Goal: Task Accomplishment & Management: Complete application form

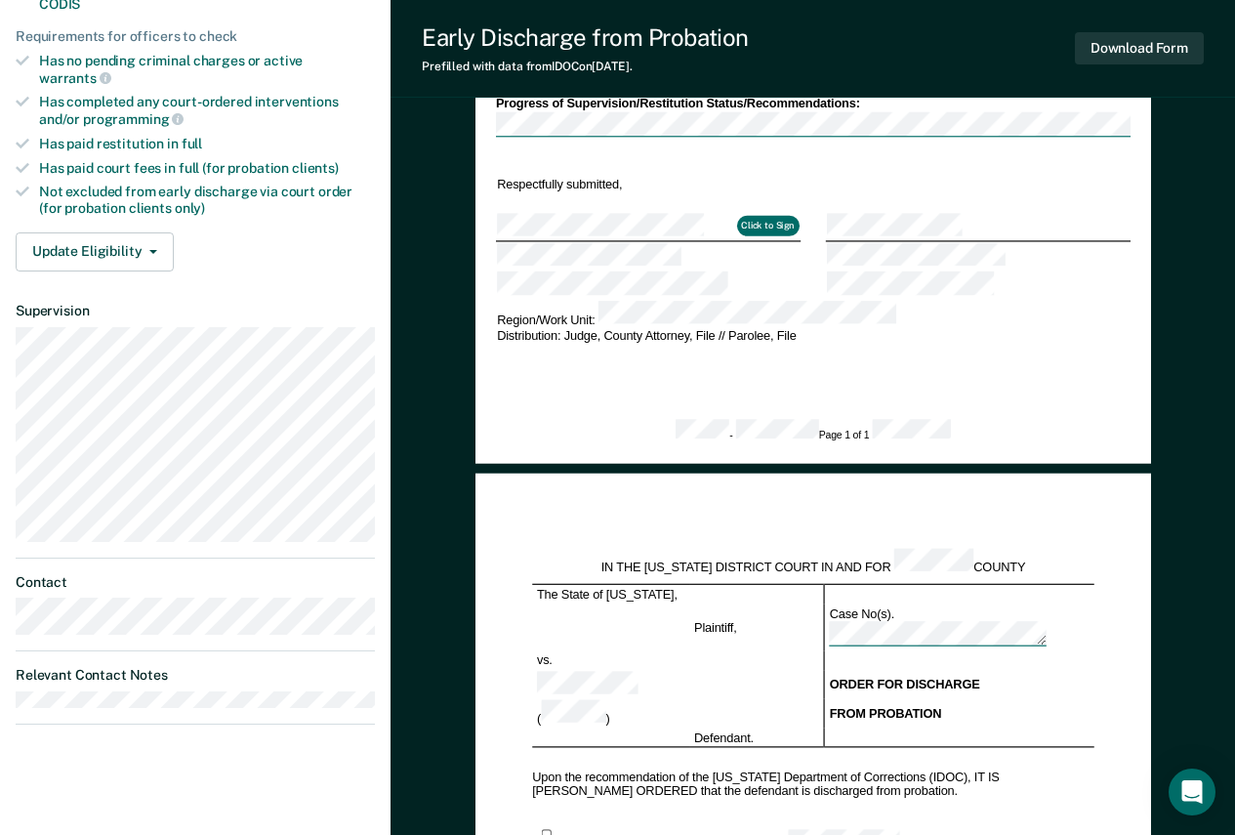
scroll to position [586, 0]
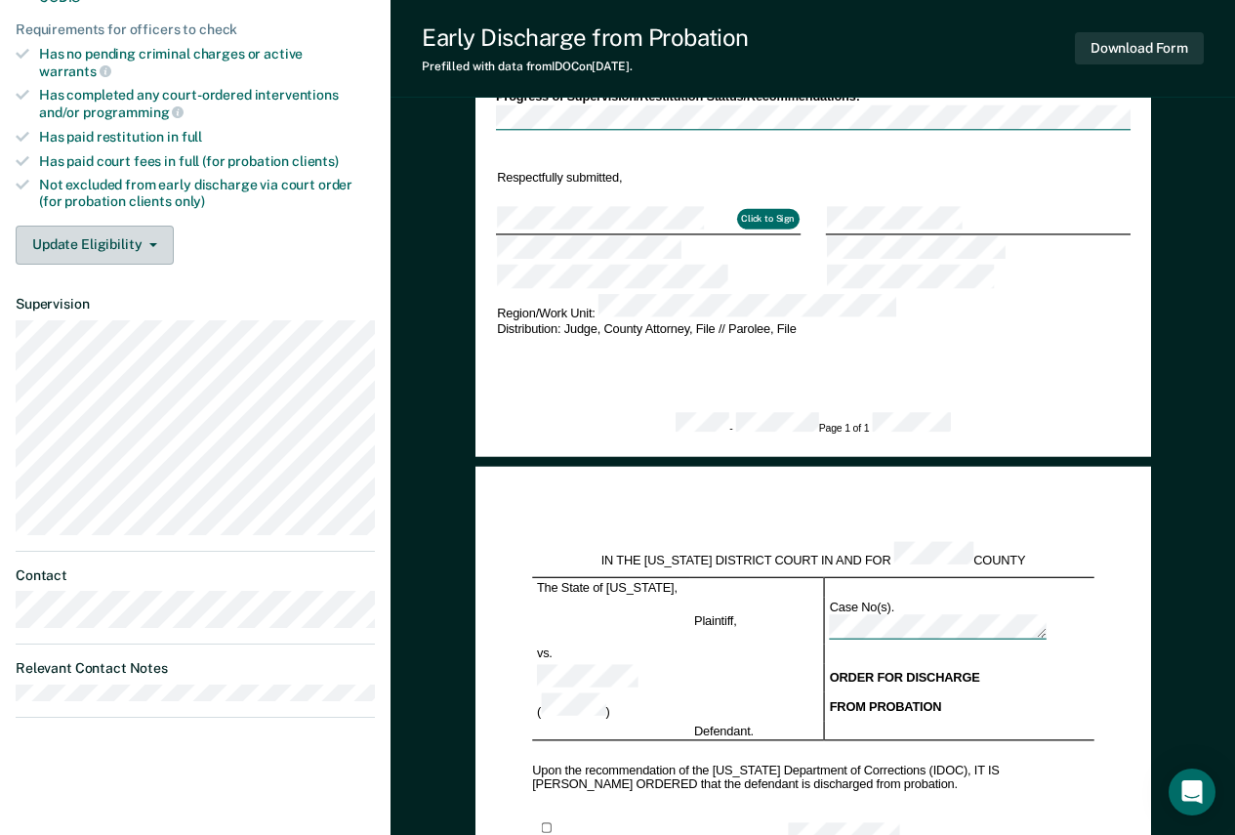
click at [125, 226] on button "Update Eligibility" at bounding box center [95, 245] width 158 height 39
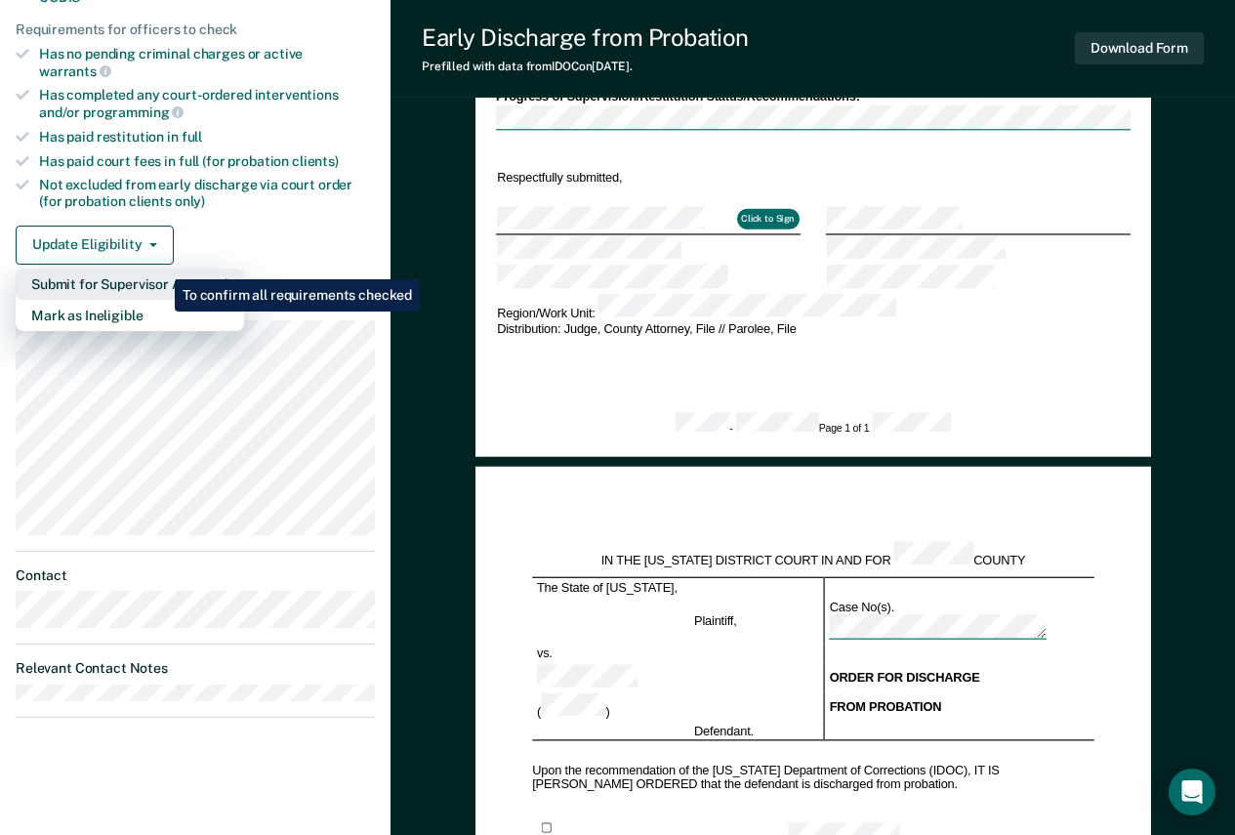
click at [160, 268] on button "Submit for Supervisor Approval" at bounding box center [130, 283] width 228 height 31
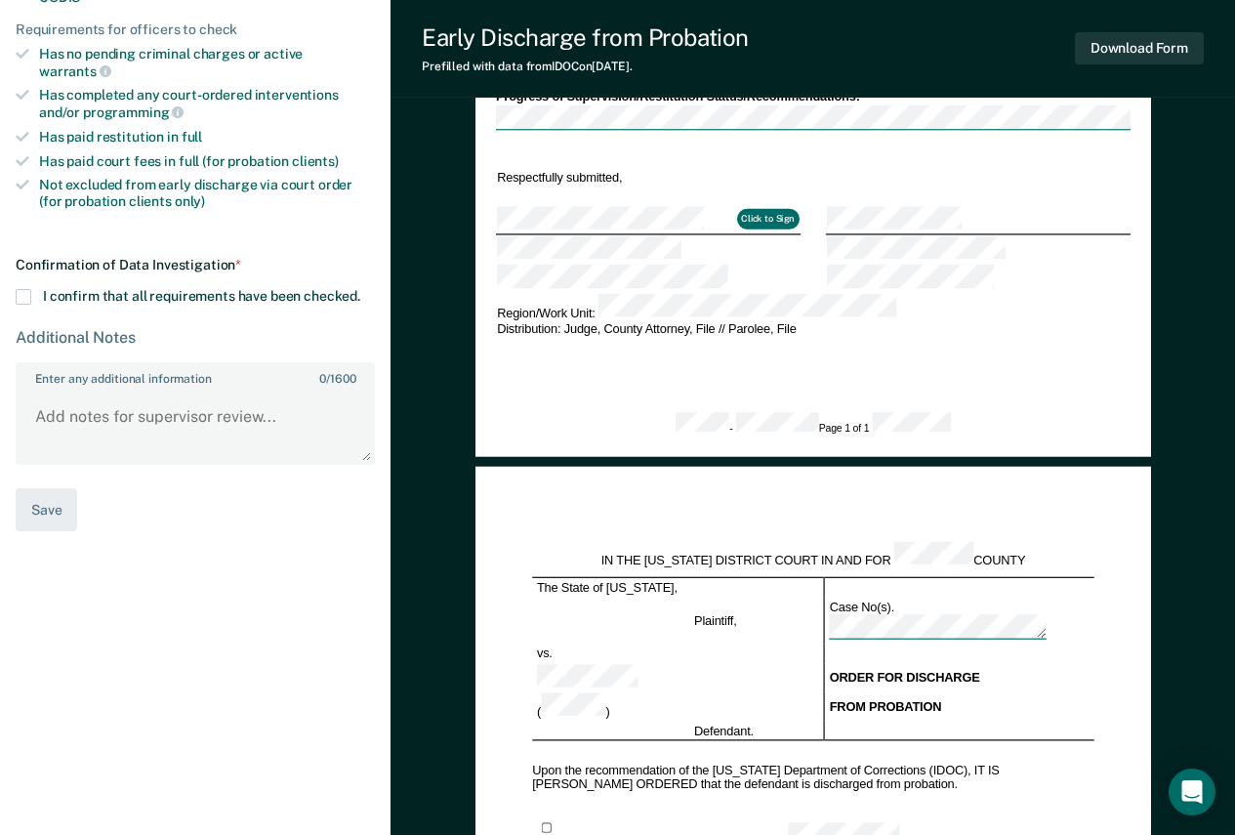
click at [26, 289] on span at bounding box center [24, 297] width 16 height 16
click at [360, 289] on input "I confirm that all requirements have been checked." at bounding box center [360, 289] width 0 height 0
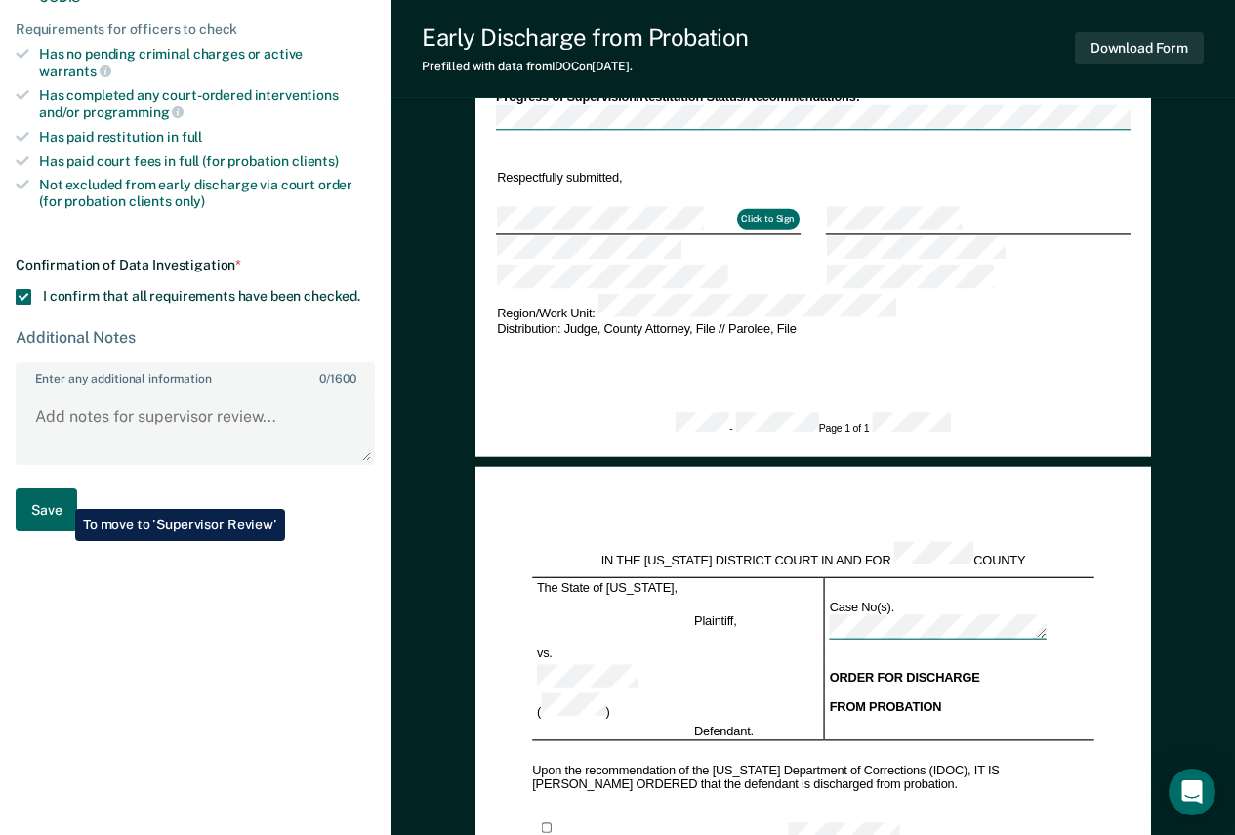
click at [61, 494] on button "Save" at bounding box center [47, 510] width 62 height 44
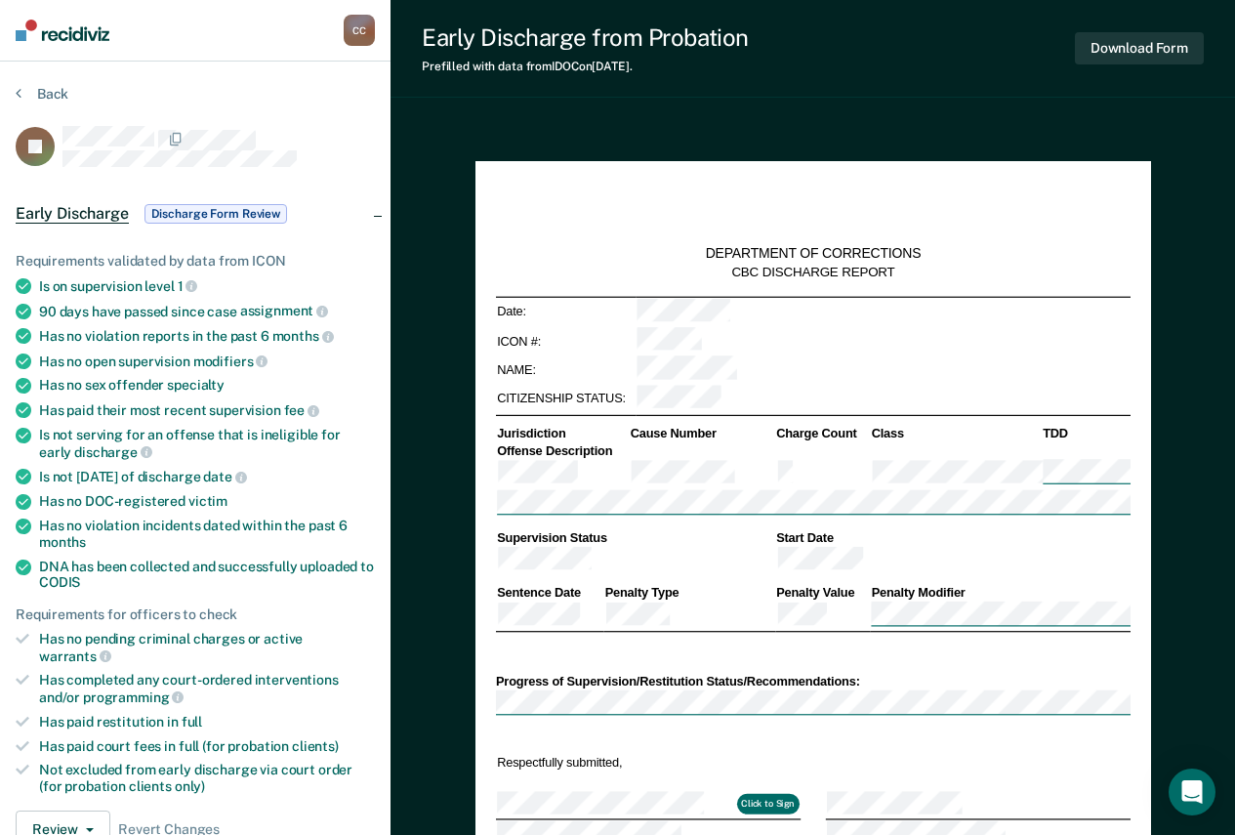
scroll to position [0, 0]
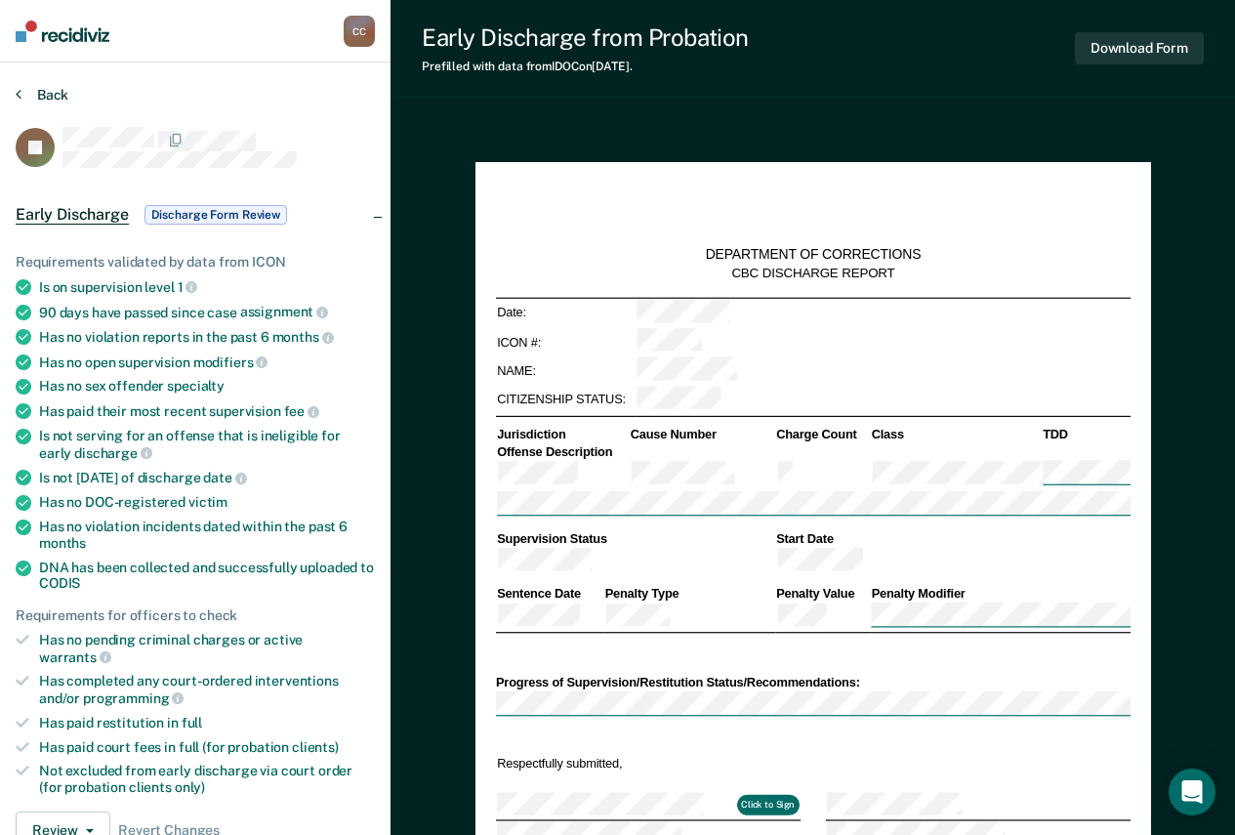
click at [56, 98] on button "Back" at bounding box center [42, 95] width 53 height 18
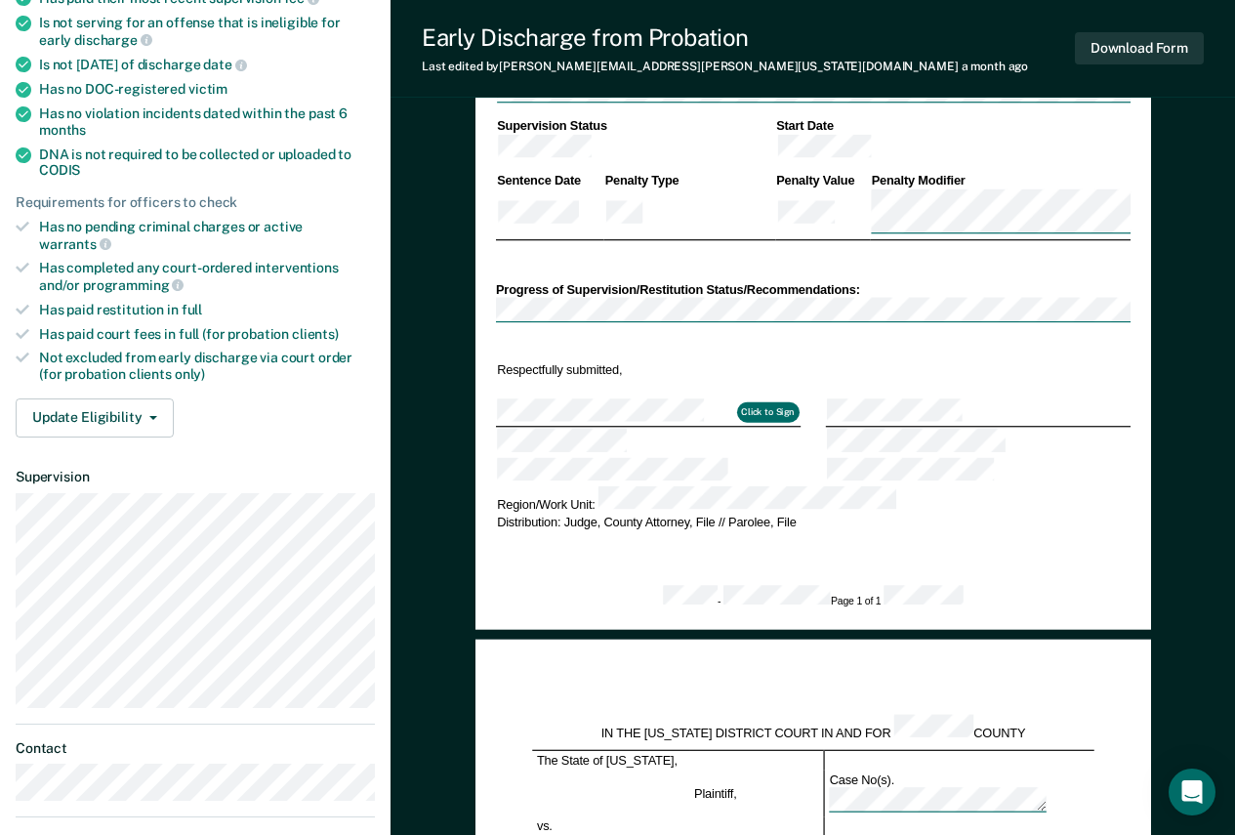
scroll to position [372, 0]
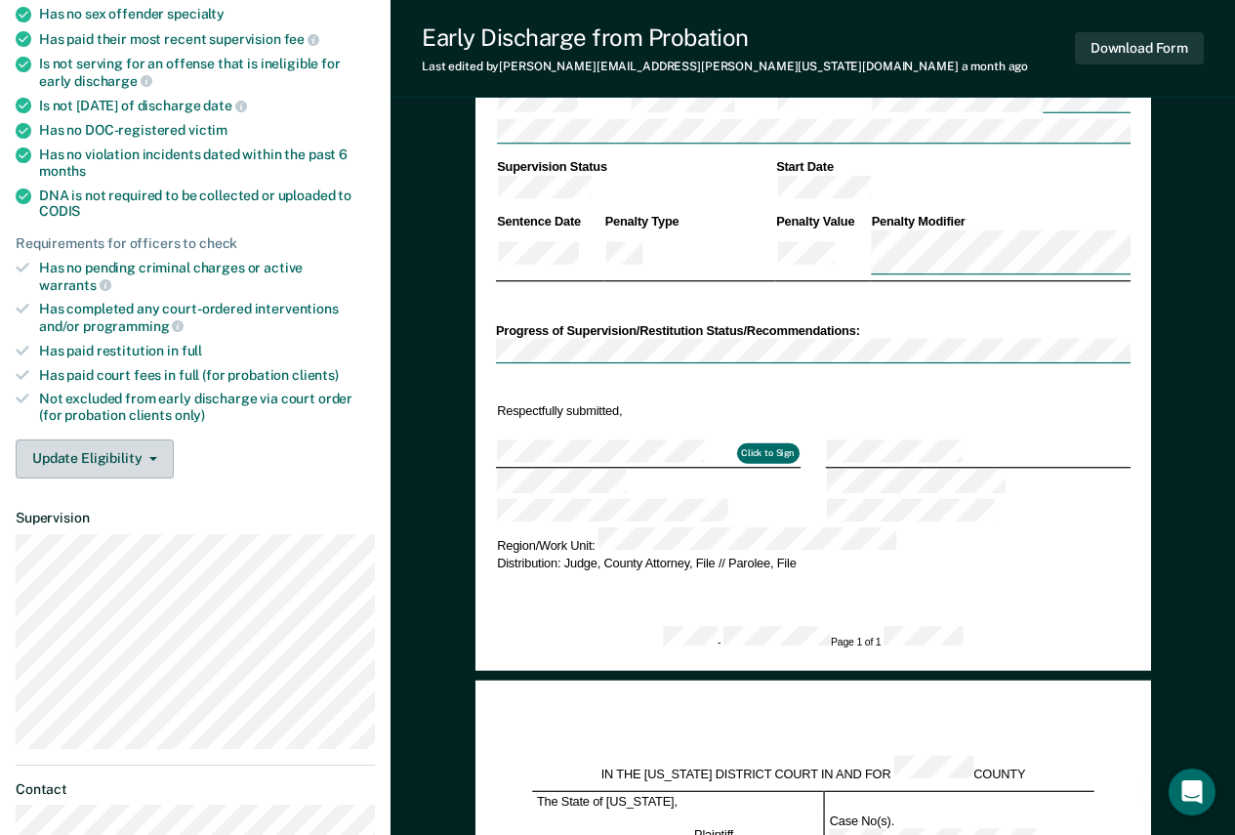
click at [131, 446] on button "Update Eligibility" at bounding box center [95, 458] width 158 height 39
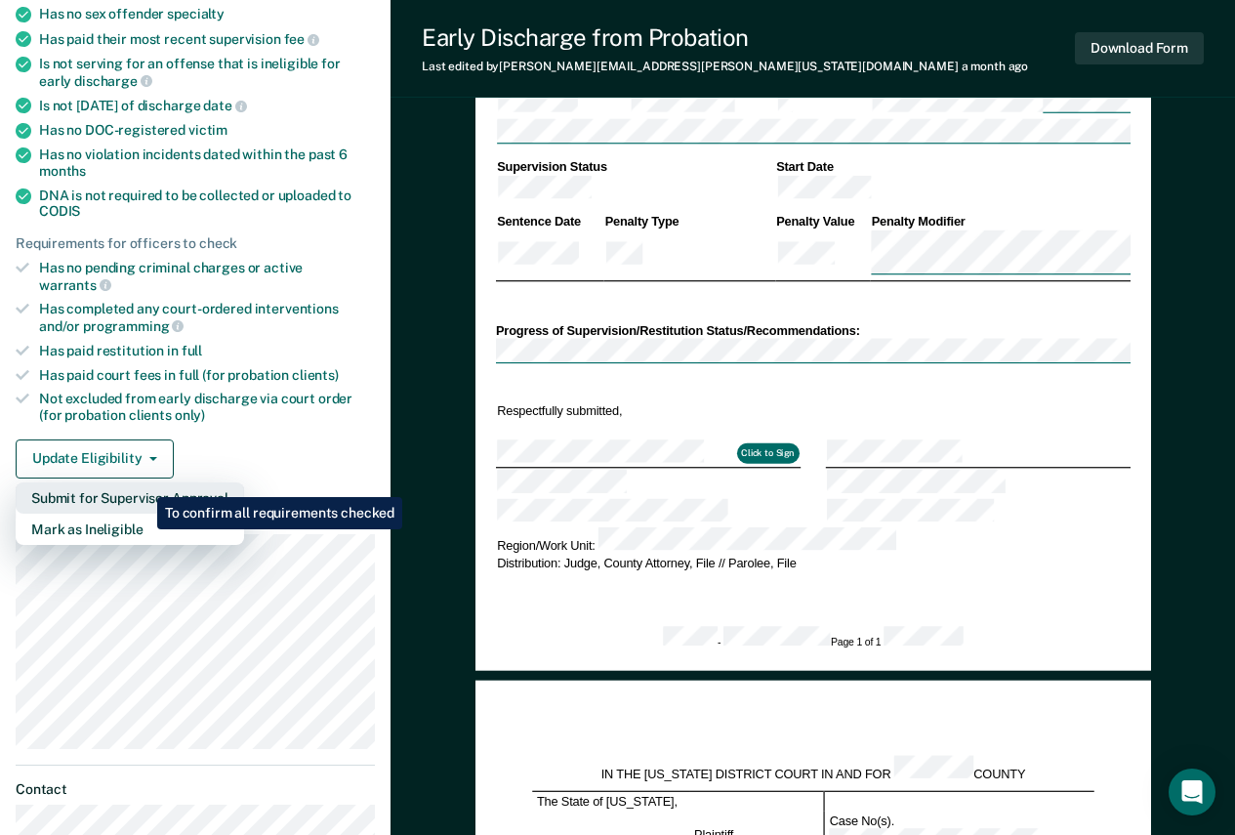
click at [145, 482] on button "Submit for Supervisor Approval" at bounding box center [130, 497] width 228 height 31
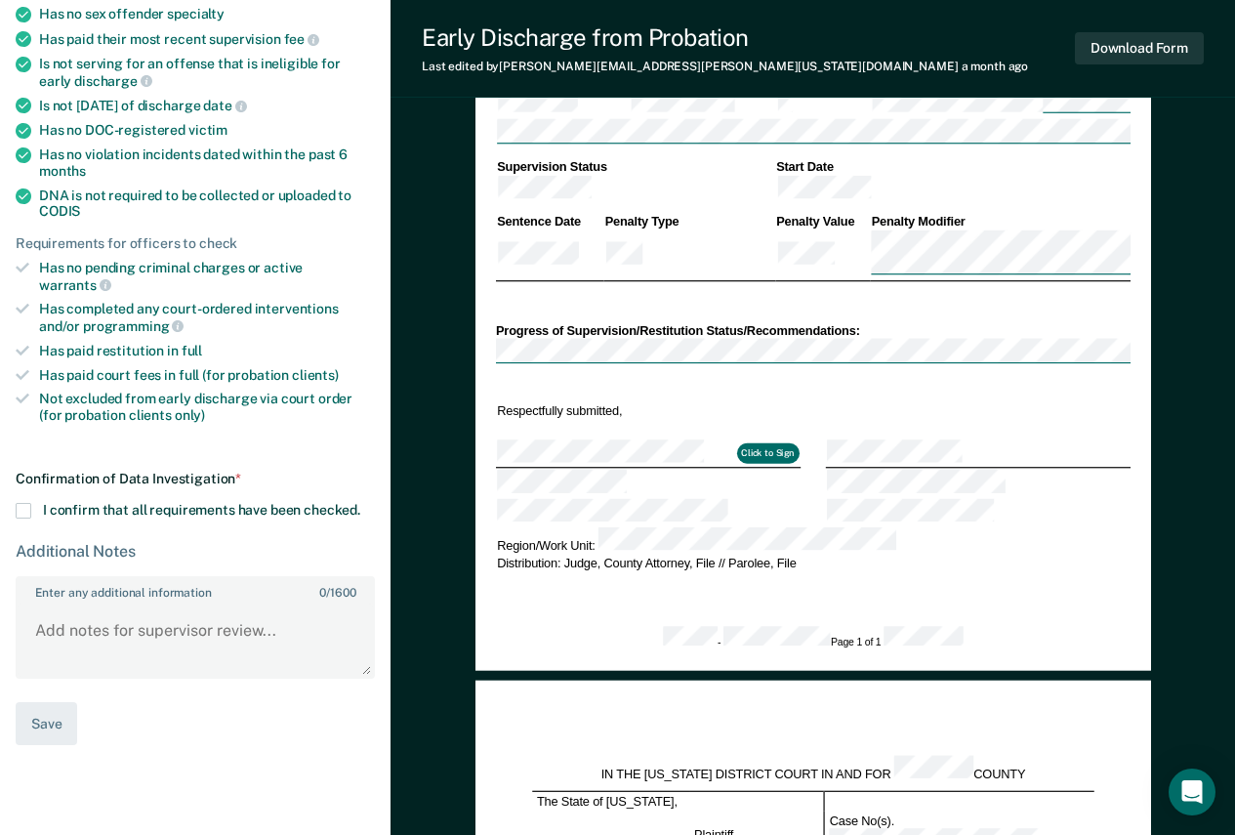
click at [158, 502] on span "I confirm that all requirements have been checked." at bounding box center [201, 510] width 317 height 16
click at [360, 503] on input "I confirm that all requirements have been checked." at bounding box center [360, 503] width 0 height 0
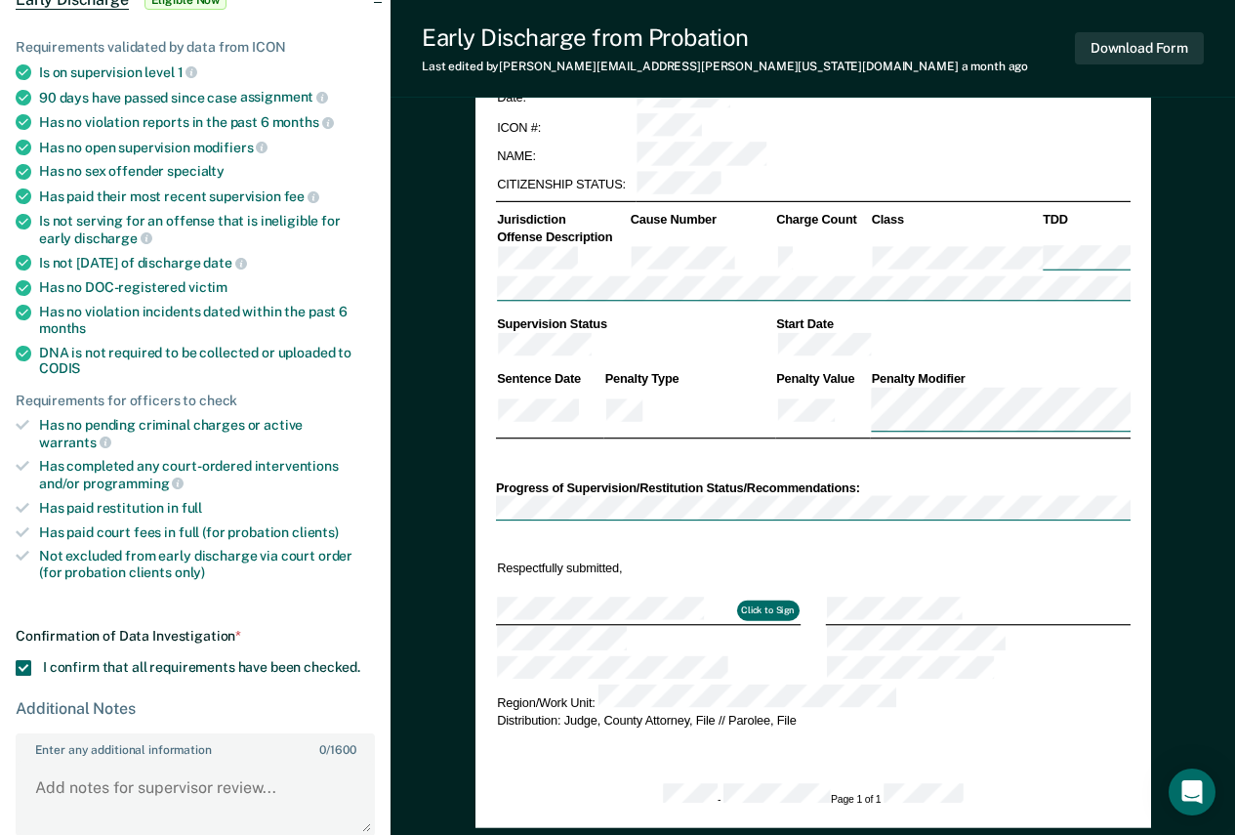
scroll to position [390, 0]
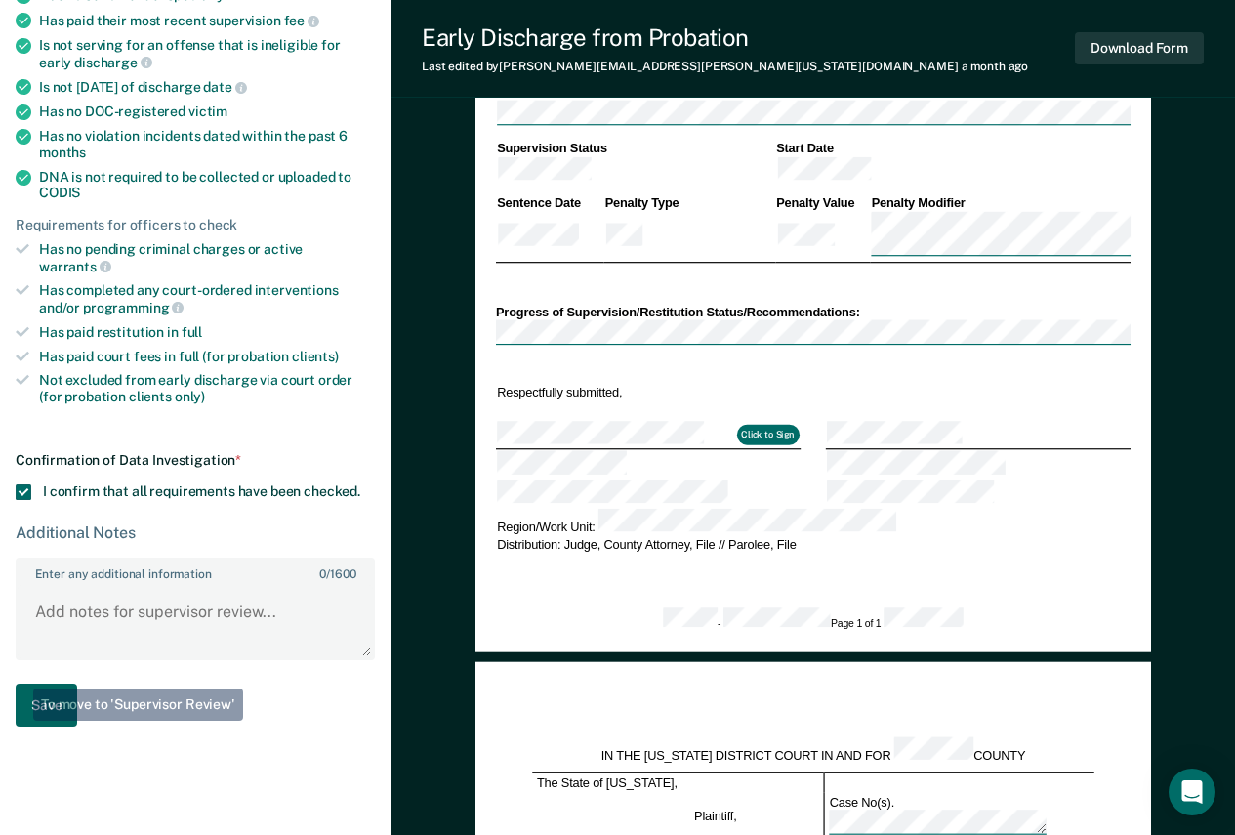
click at [42, 696] on button "Save" at bounding box center [47, 705] width 62 height 44
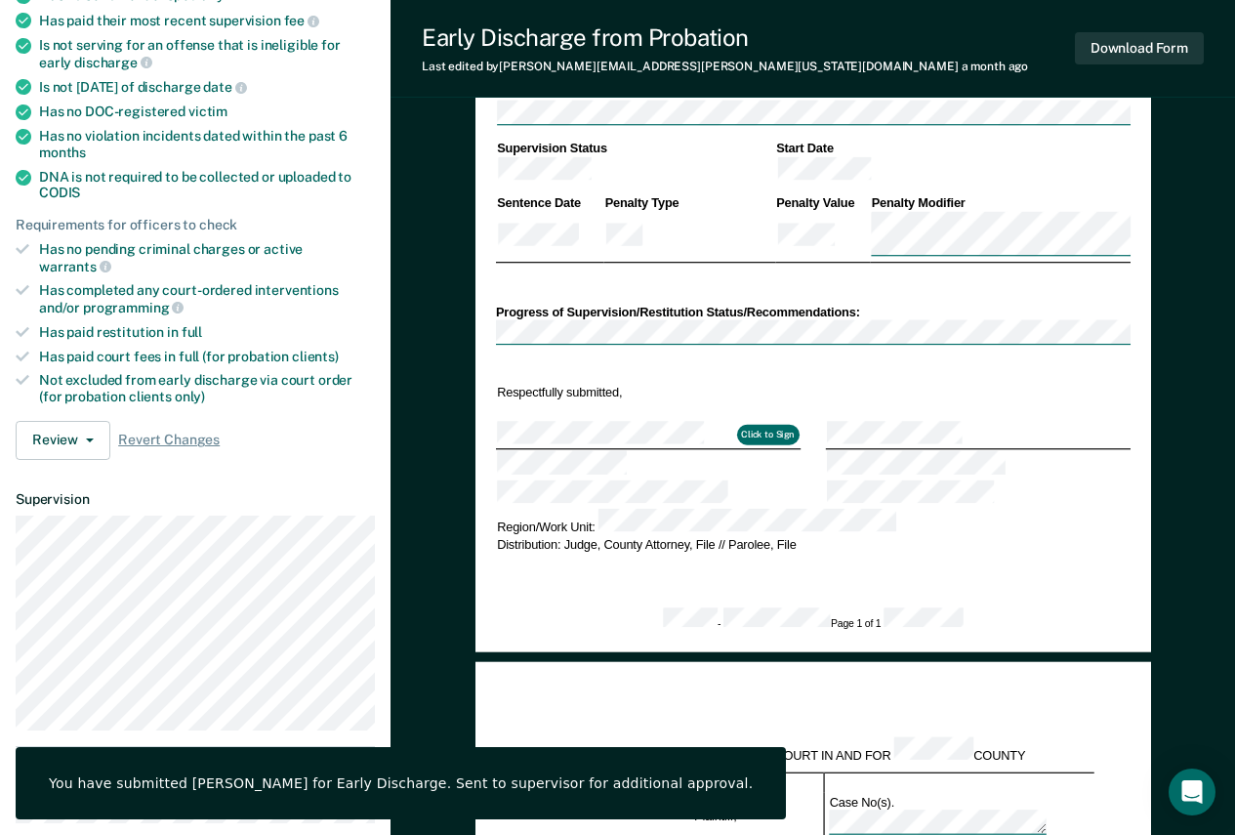
scroll to position [0, 0]
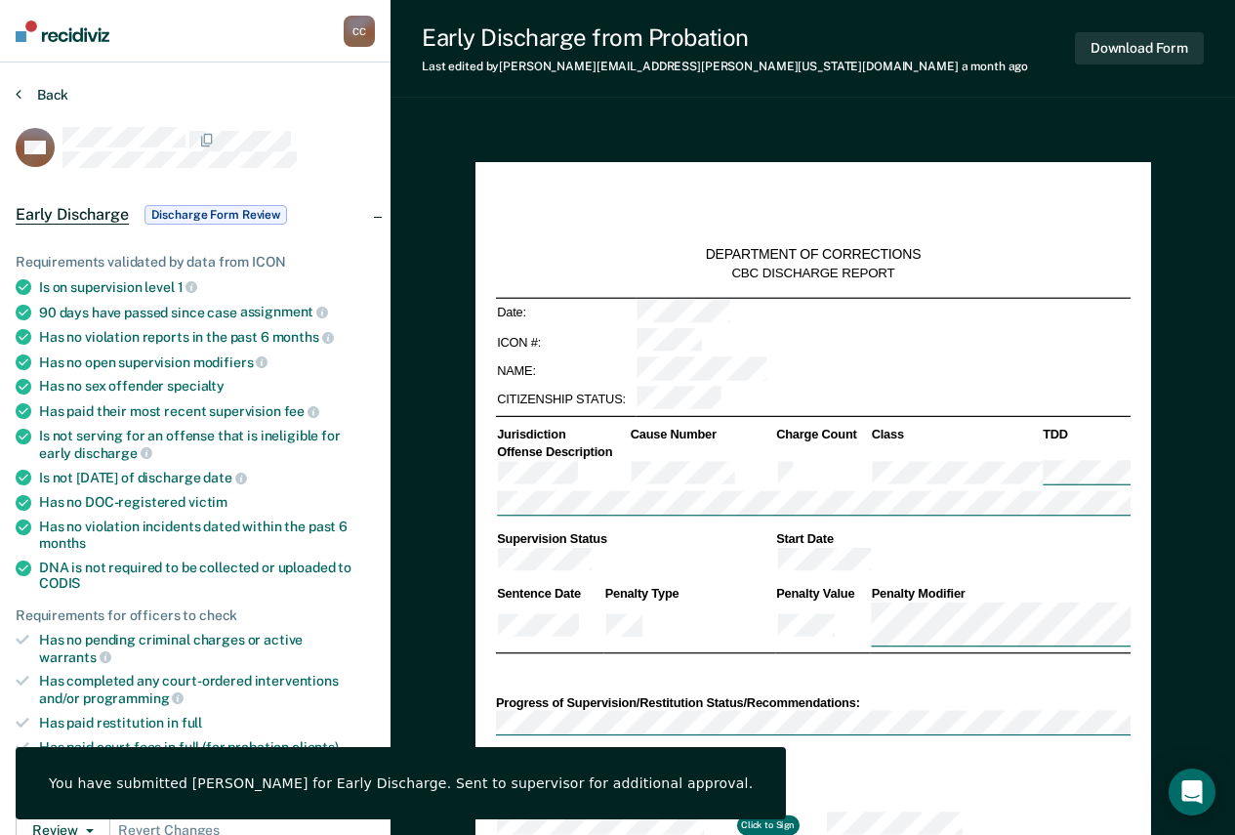
click at [54, 93] on button "Back" at bounding box center [42, 95] width 53 height 18
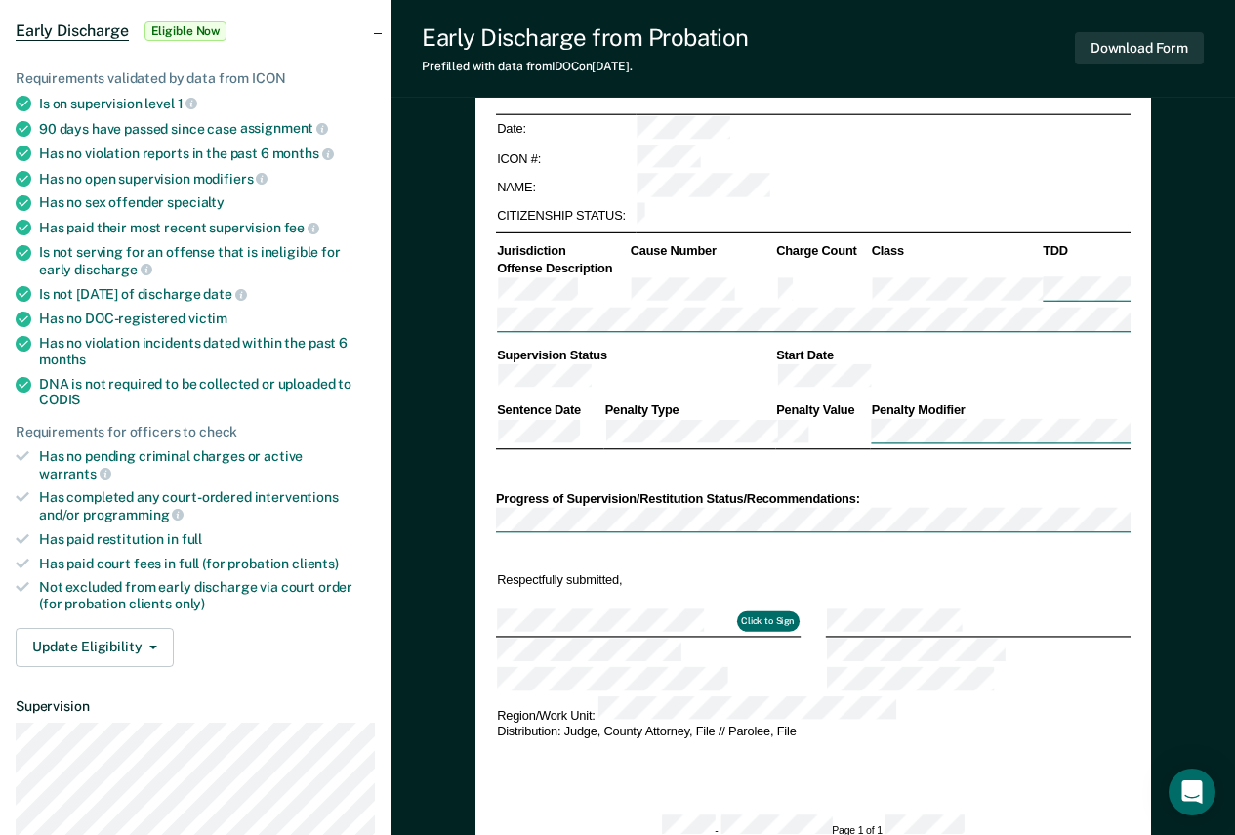
scroll to position [195, 0]
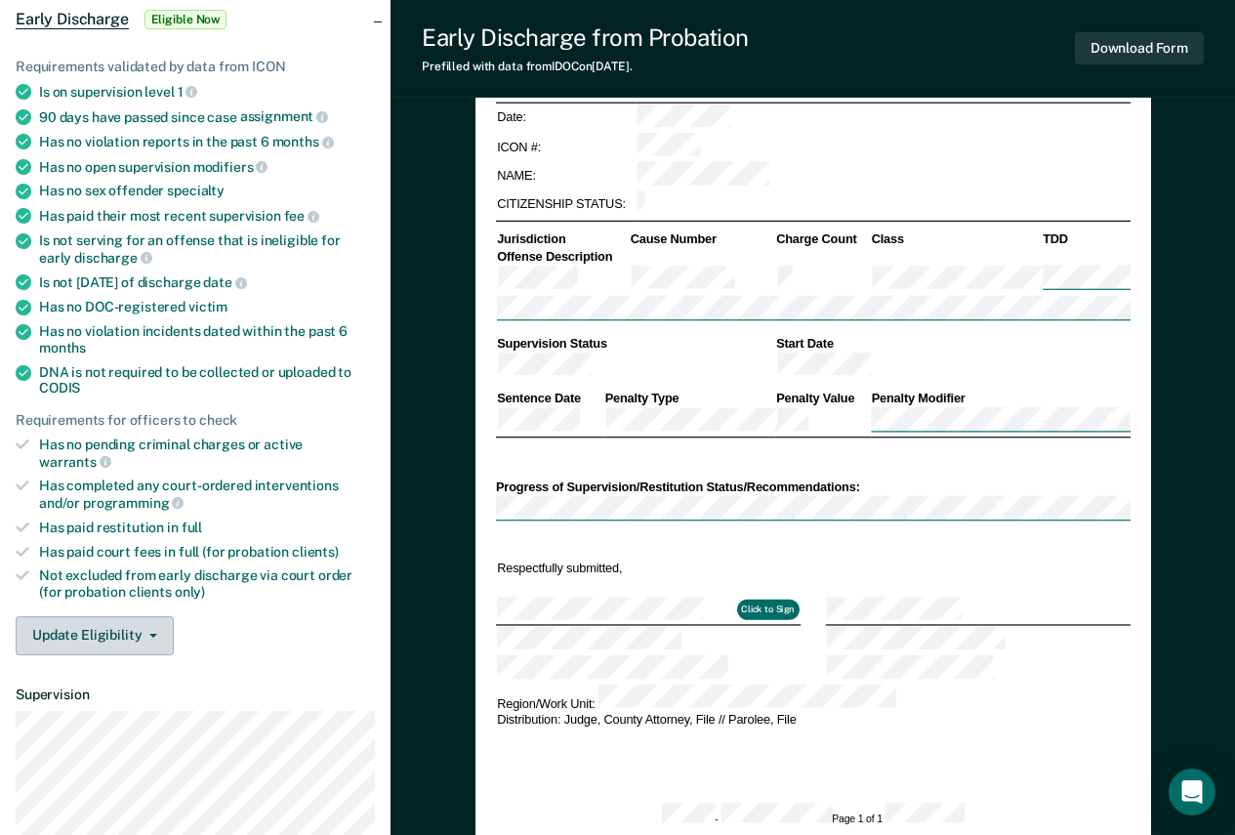
click at [112, 621] on button "Update Eligibility" at bounding box center [95, 635] width 158 height 39
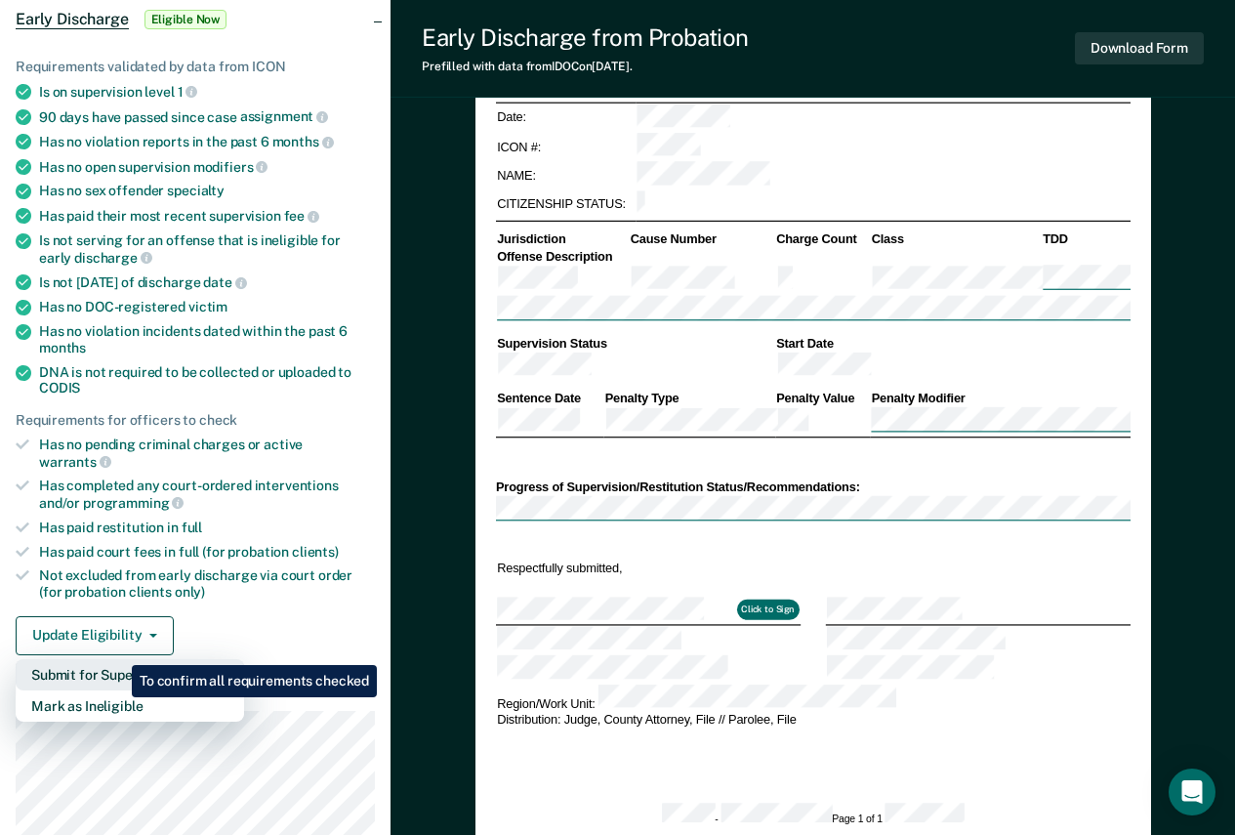
click at [117, 659] on button "Submit for Supervisor Approval" at bounding box center [130, 674] width 228 height 31
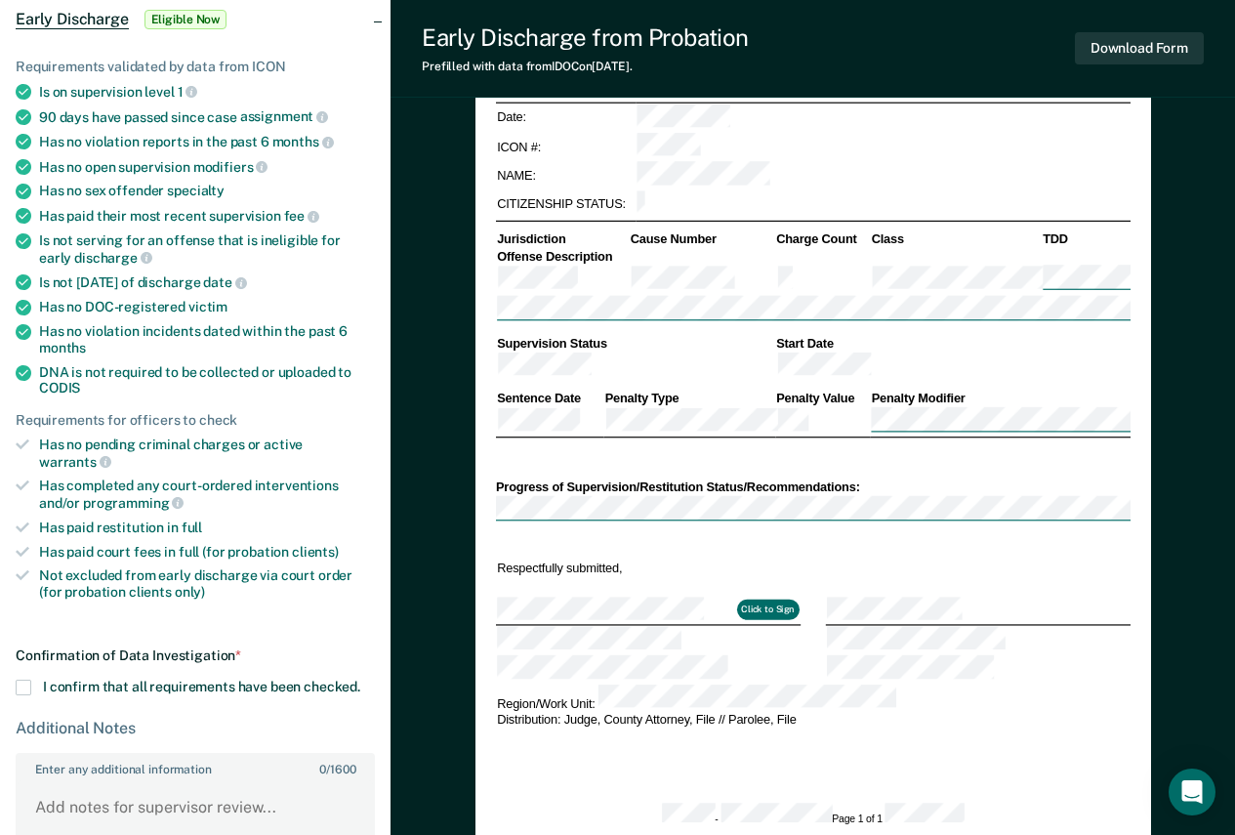
click at [88, 678] on span "I confirm that all requirements have been checked." at bounding box center [201, 686] width 317 height 16
click at [360, 679] on input "I confirm that all requirements have been checked." at bounding box center [360, 679] width 0 height 0
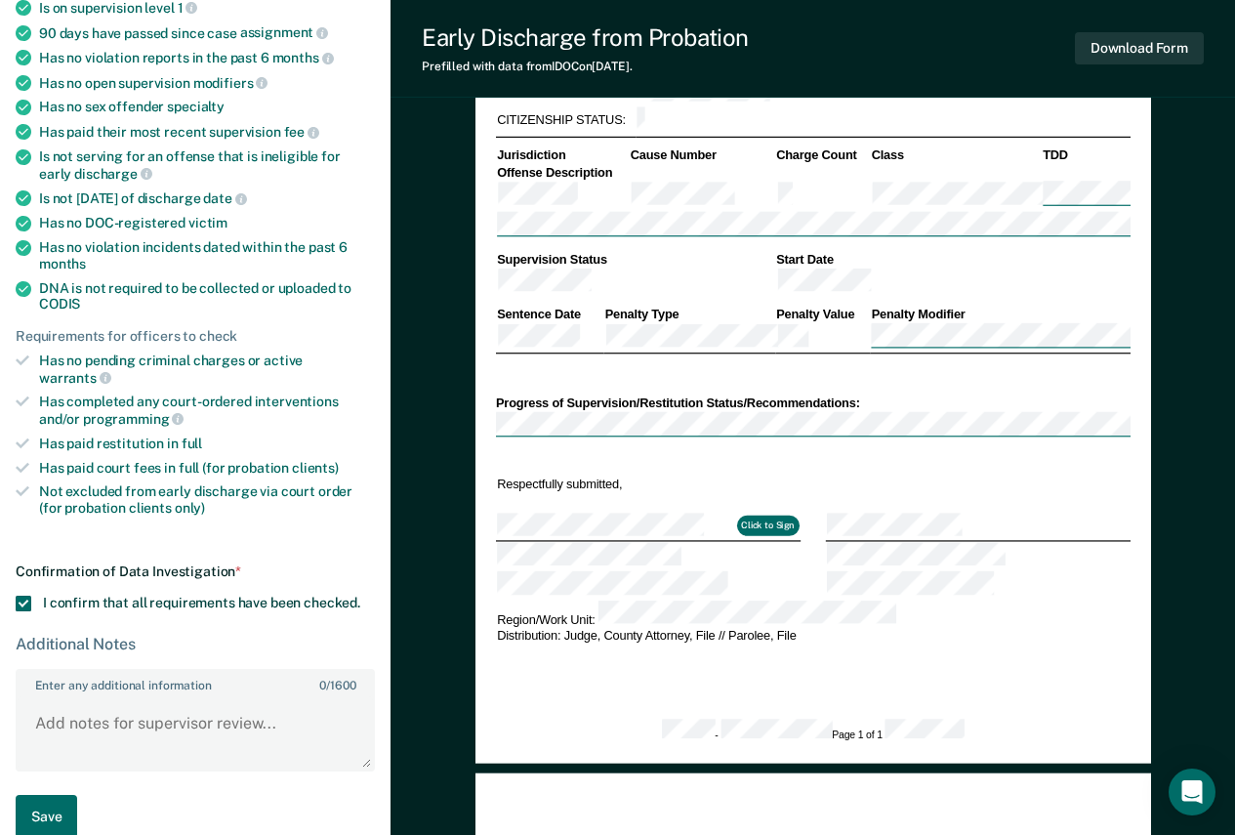
scroll to position [390, 0]
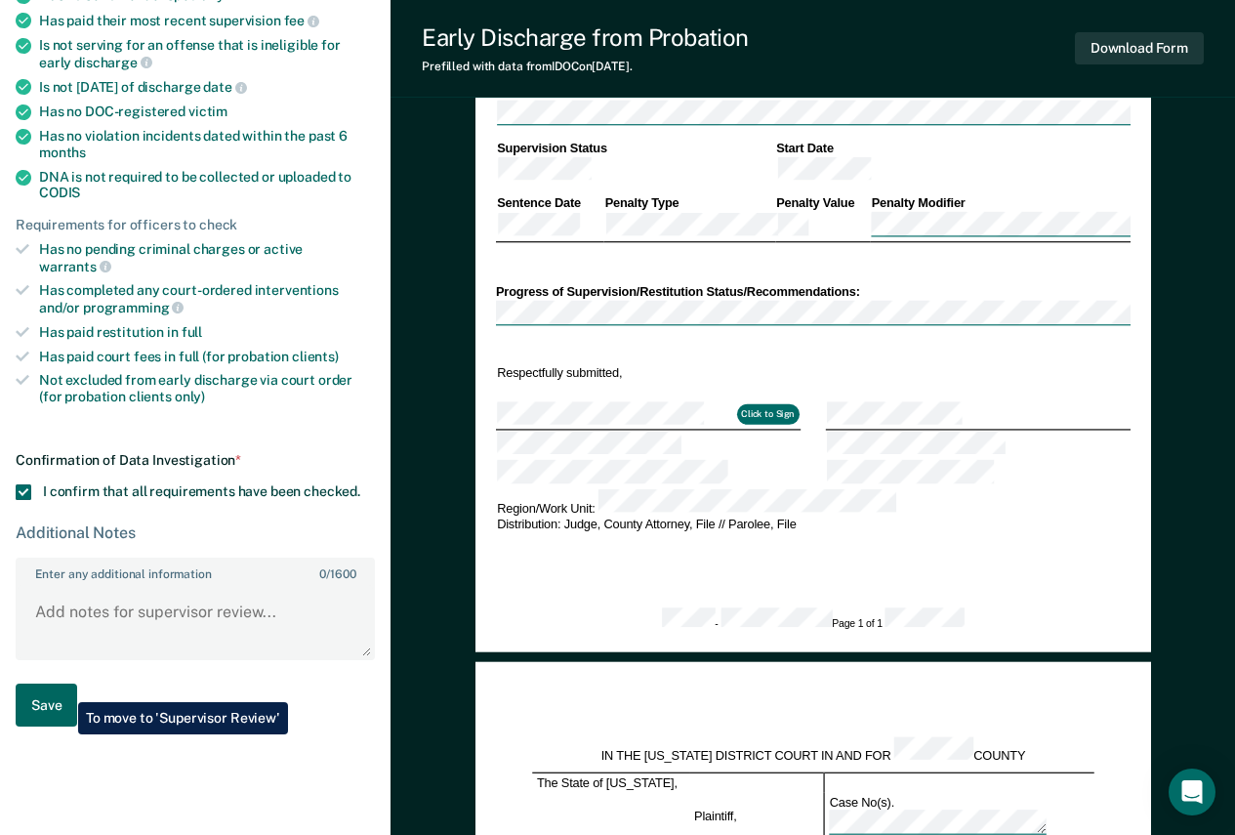
click at [63, 687] on button "Save" at bounding box center [47, 705] width 62 height 44
type textarea "x"
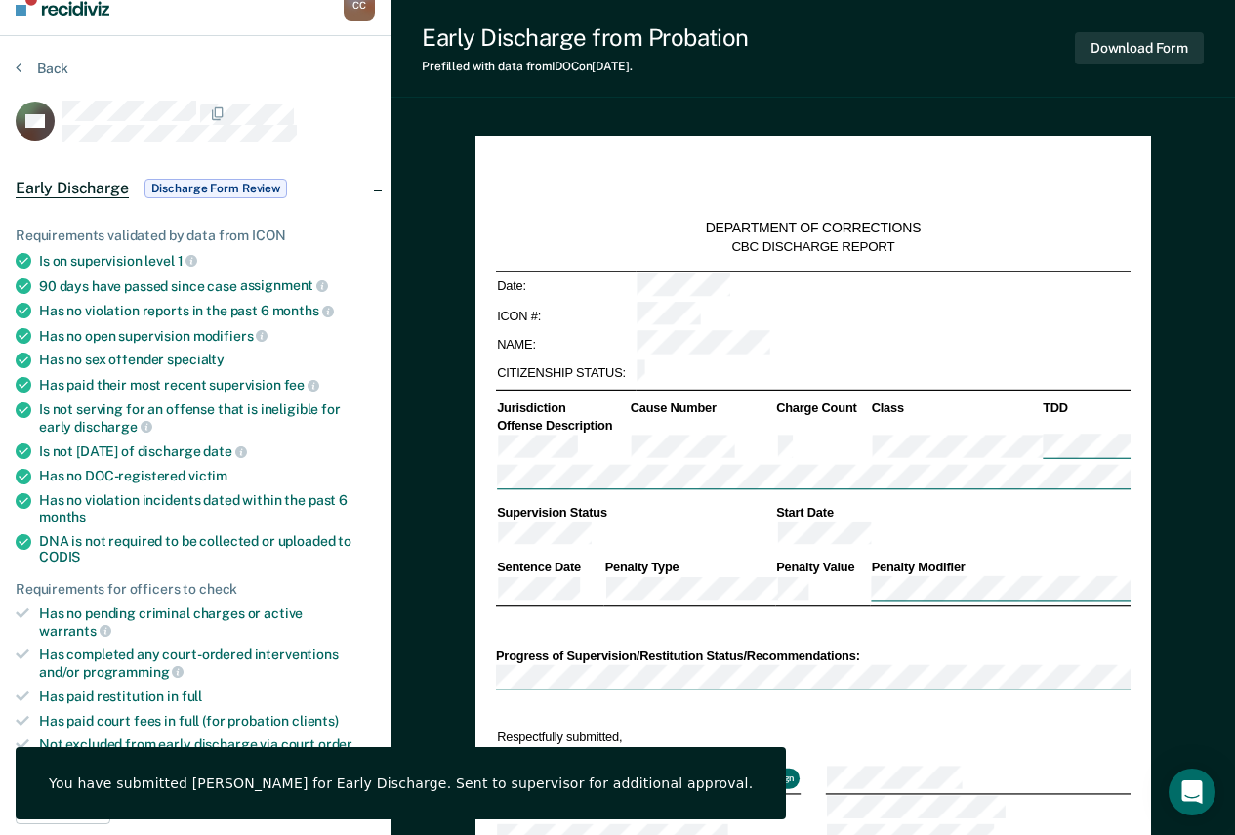
scroll to position [0, 0]
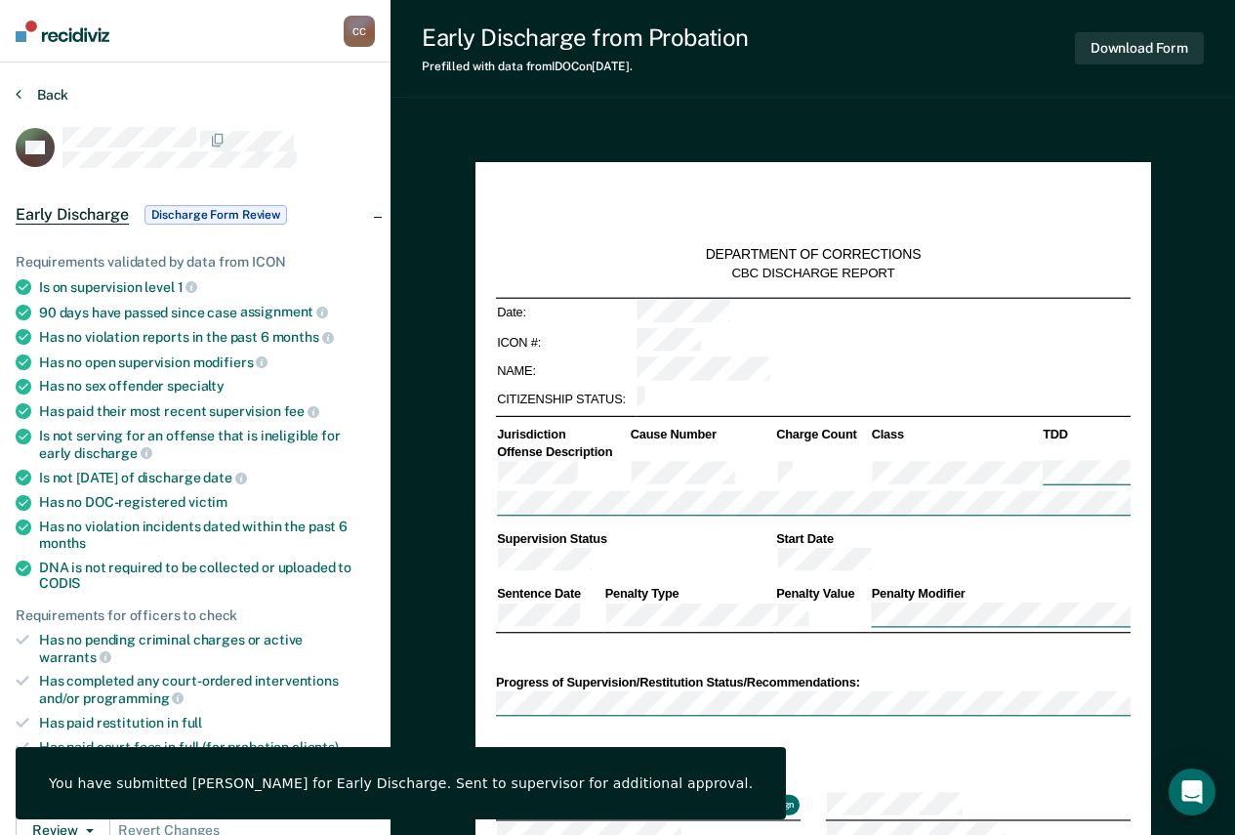
click at [53, 94] on button "Back" at bounding box center [42, 95] width 53 height 18
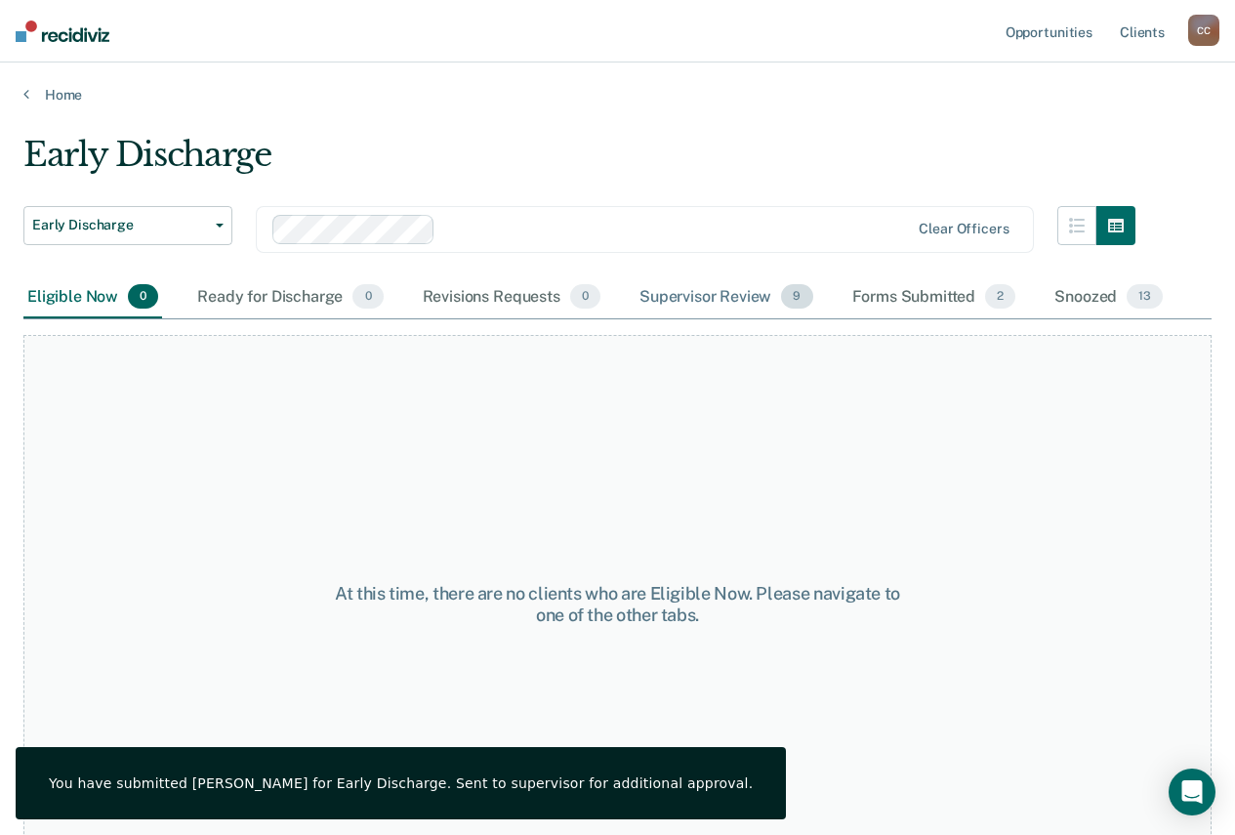
click at [732, 303] on div "Supervisor Review 9" at bounding box center [727, 297] width 182 height 43
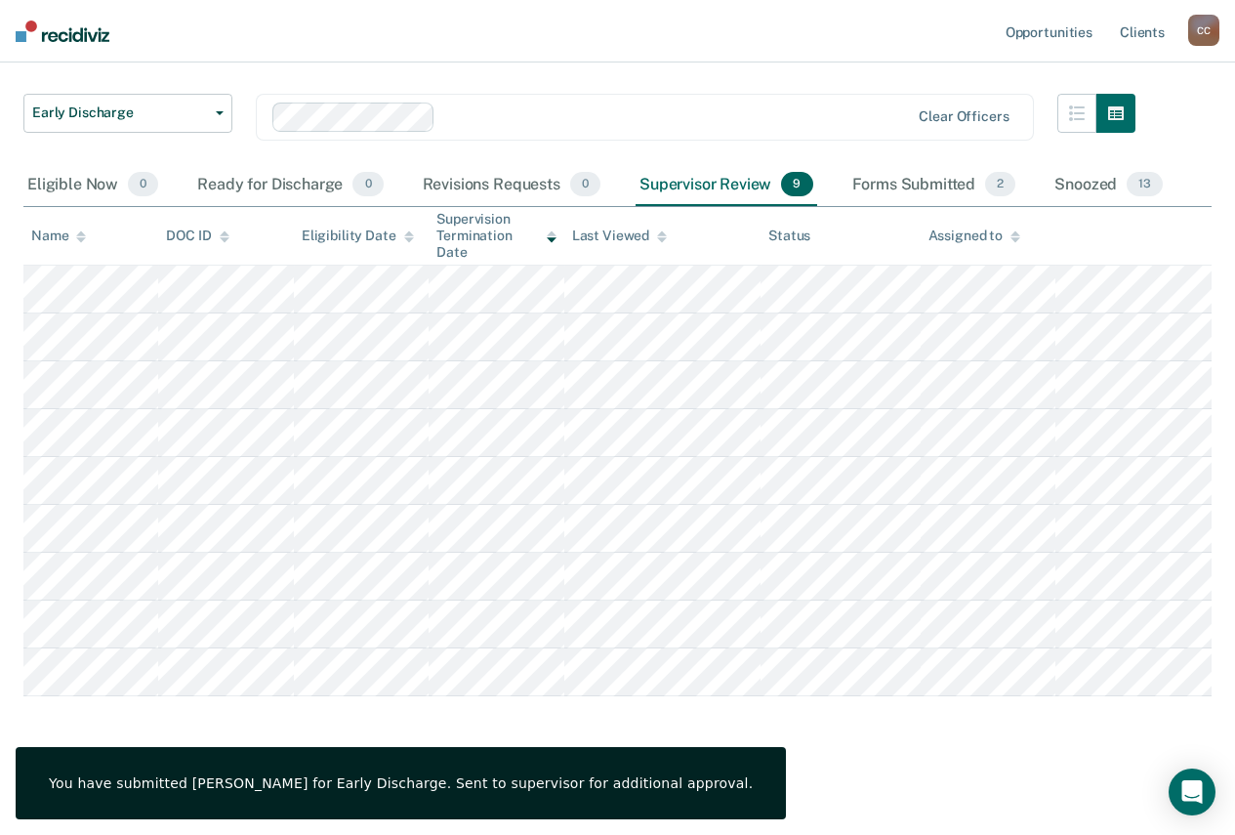
scroll to position [114, 0]
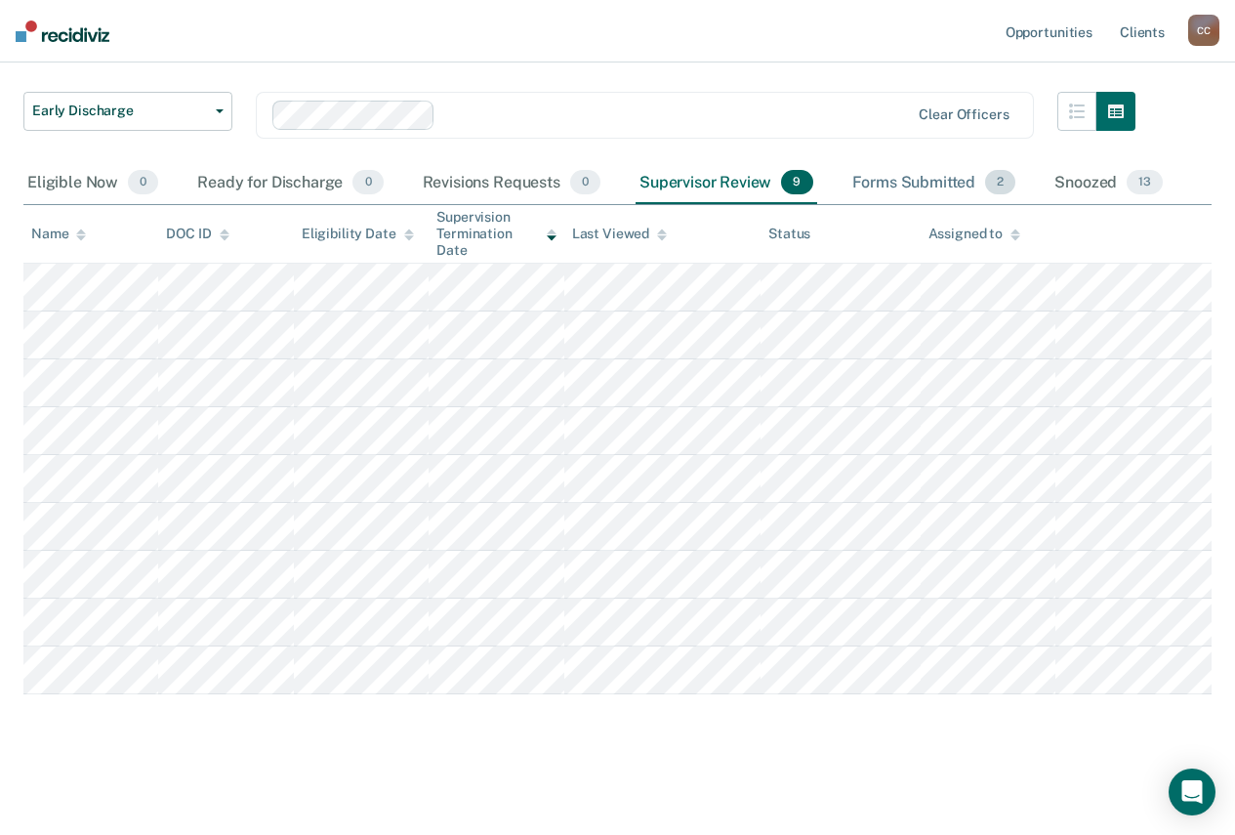
click at [906, 192] on div "Forms Submitted 2" at bounding box center [934, 183] width 172 height 43
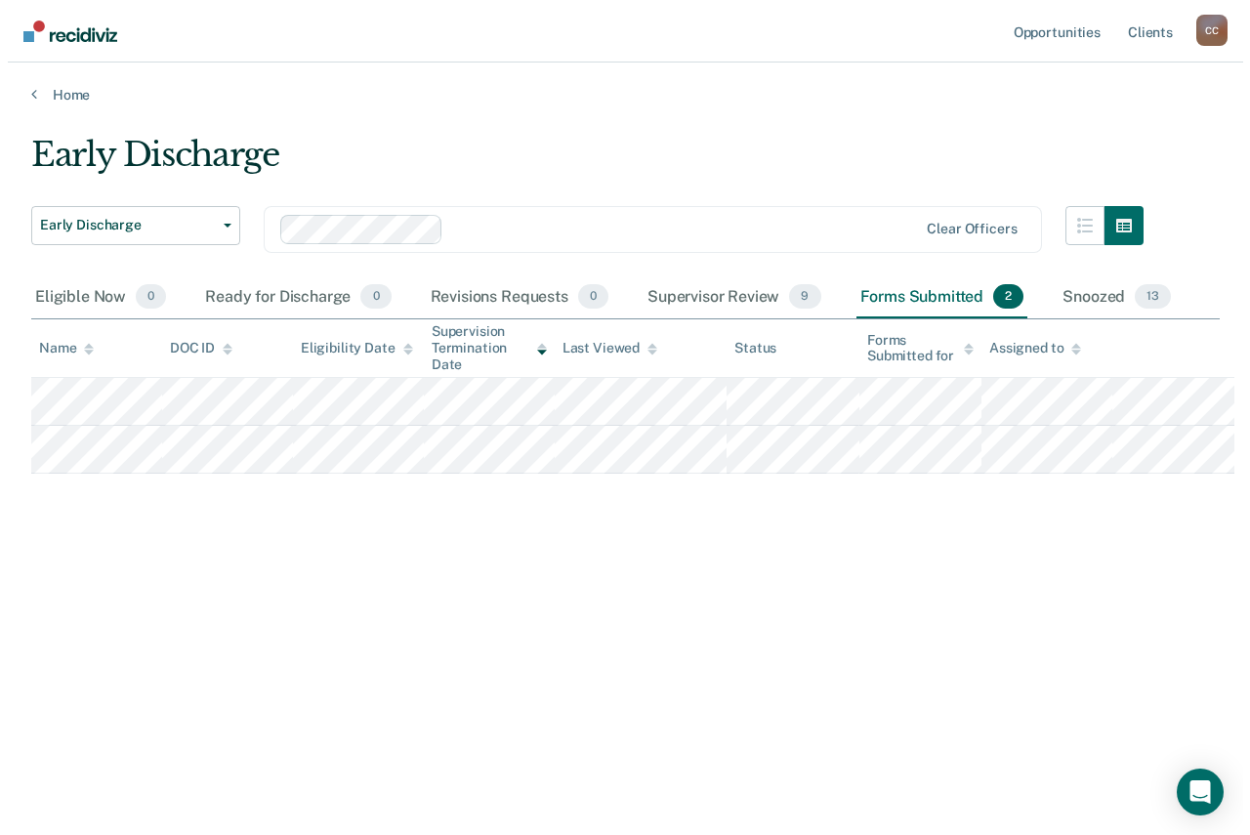
scroll to position [0, 0]
